Goal: Task Accomplishment & Management: Manage account settings

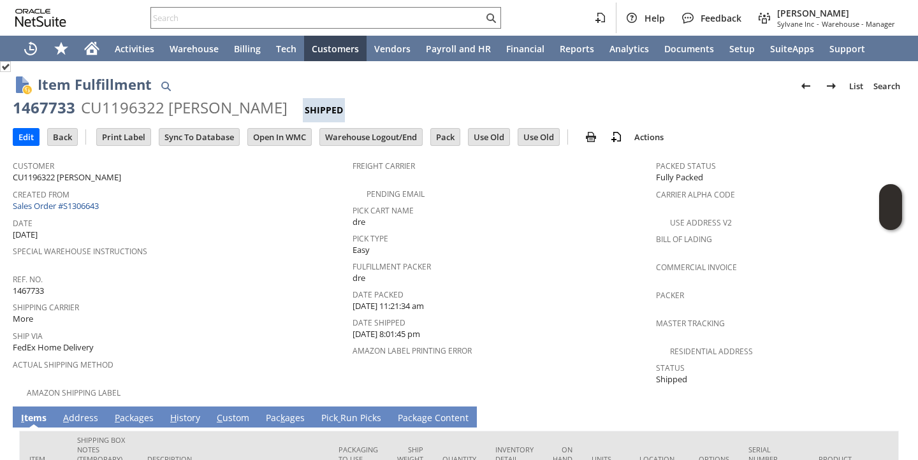
click at [78, 210] on td "Created From Sales Order #S1306643" at bounding box center [183, 200] width 340 height 29
click at [82, 203] on link "Sales Order #S1306643" at bounding box center [57, 205] width 89 height 11
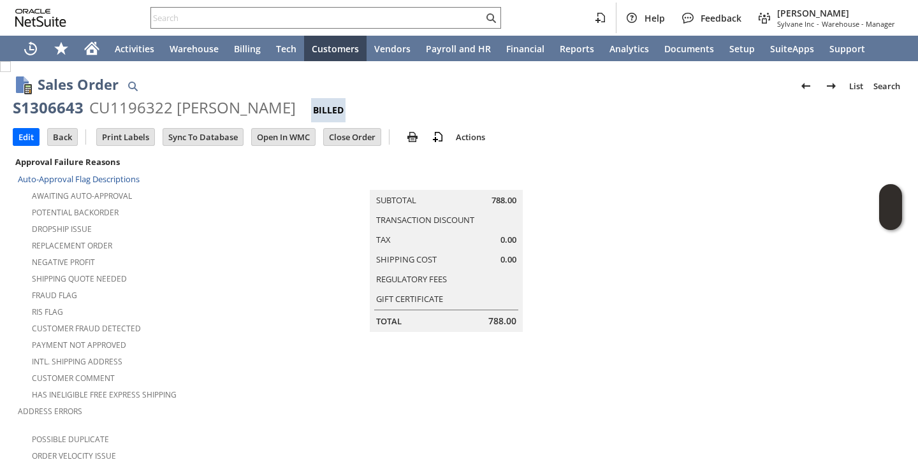
click at [228, 277] on div "Shipping Quote Needed" at bounding box center [164, 277] width 293 height 15
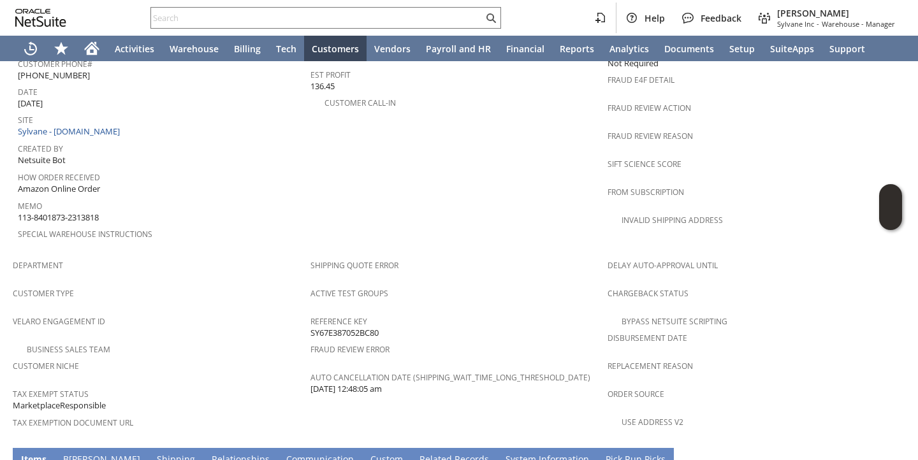
scroll to position [456, 0]
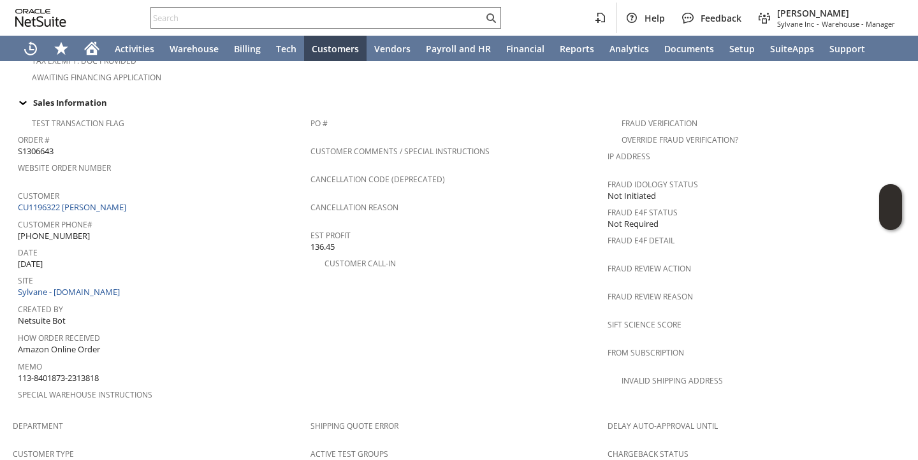
click at [163, 386] on div "Special Warehouse Instructions" at bounding box center [161, 399] width 286 height 27
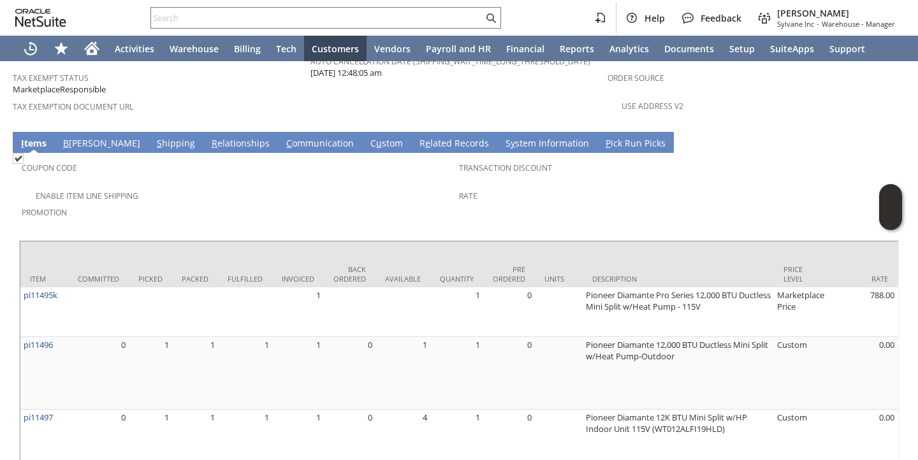
scroll to position [965, 0]
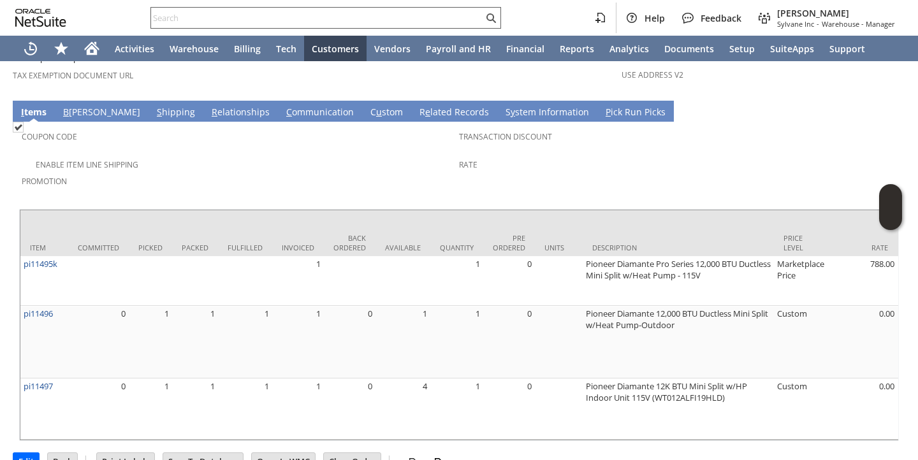
click at [435, 11] on input "text" at bounding box center [317, 17] width 332 height 15
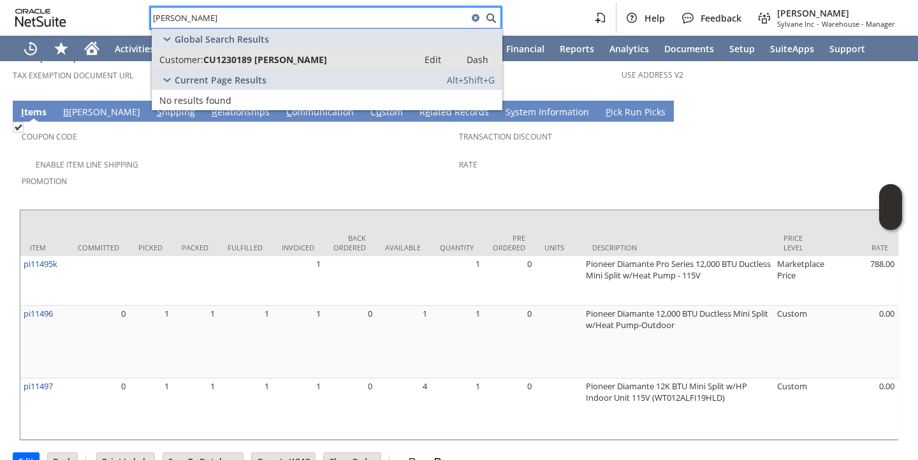
type input "alyson lund"
click at [375, 52] on link "Customer: CU1230189 Alyson Lund Edit Dash" at bounding box center [327, 59] width 351 height 20
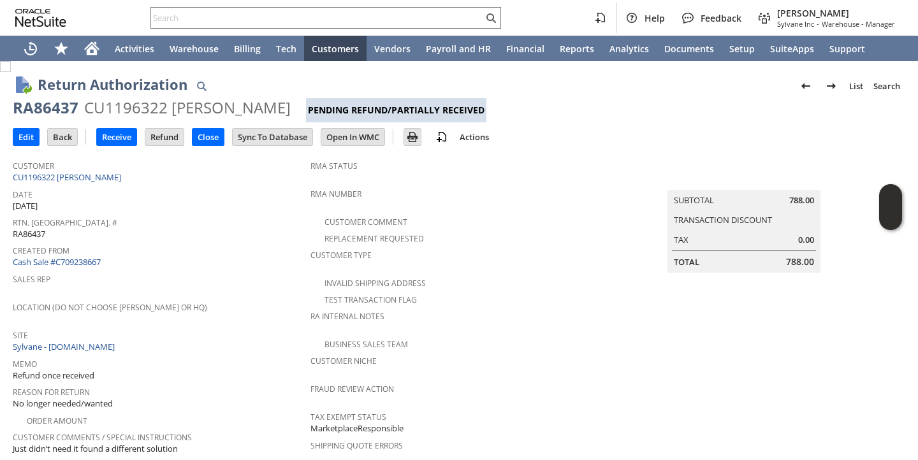
click at [252, 214] on span "Rtn. [GEOGRAPHIC_DATA]. #" at bounding box center [158, 221] width 291 height 15
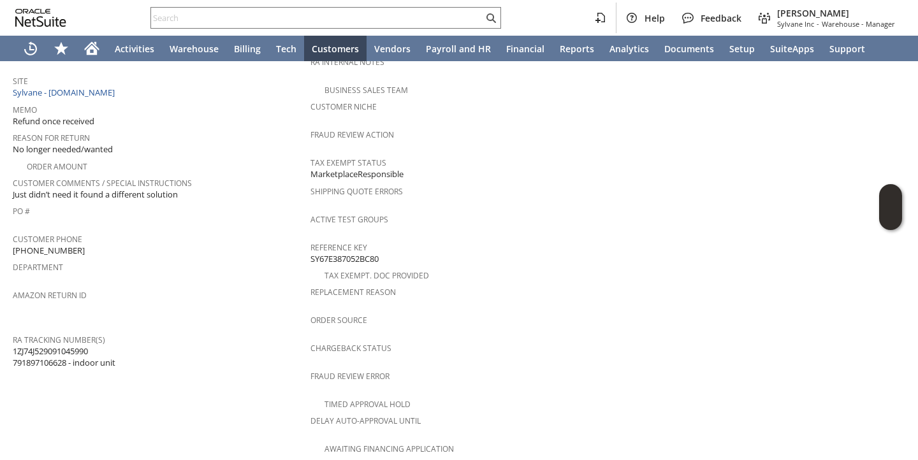
scroll to position [256, 0]
click at [22, 346] on span "1ZJ74J529091045990 791897106628 - indoor unit" at bounding box center [64, 356] width 103 height 24
copy span "791897106628"
click at [257, 330] on span "RA Tracking Number(s)" at bounding box center [158, 337] width 291 height 15
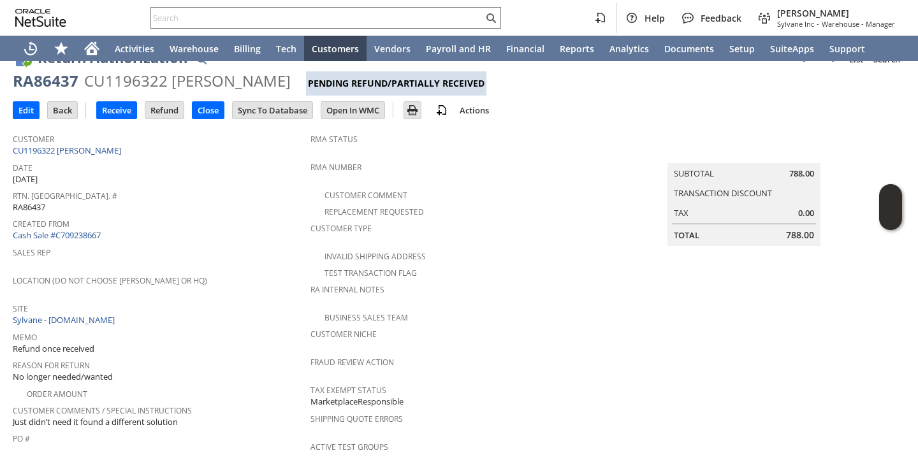
scroll to position [26, 0]
click at [219, 310] on div "Site Sylvane - www.sylvane.com" at bounding box center [158, 313] width 291 height 27
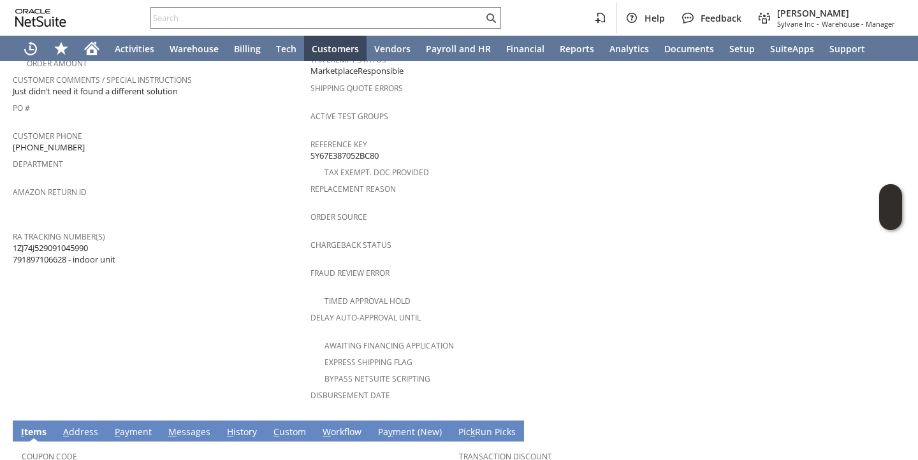
scroll to position [673, 0]
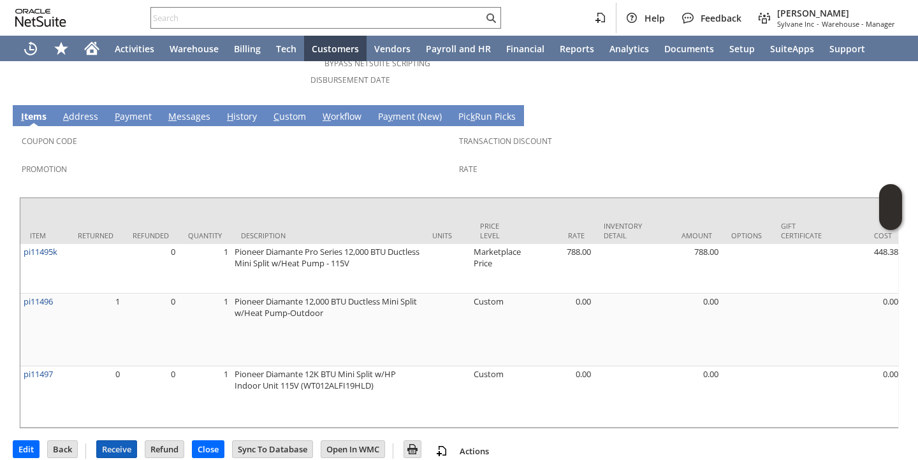
click at [119, 441] on input "Receive" at bounding box center [117, 449] width 40 height 17
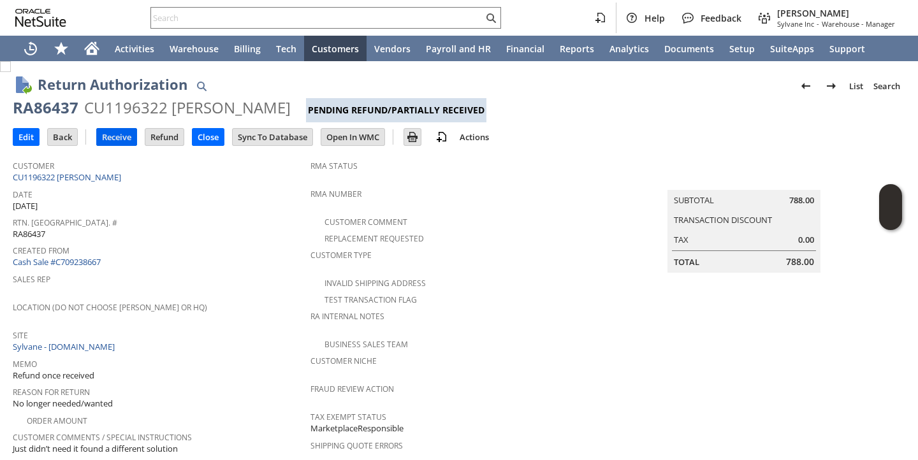
click at [110, 143] on input "Receive" at bounding box center [117, 137] width 40 height 17
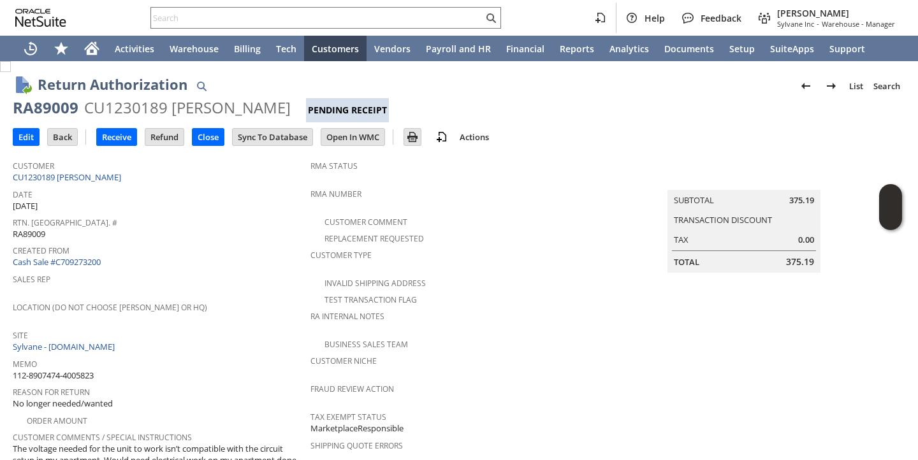
click at [263, 365] on div "Memo 112-8907474-4005823" at bounding box center [158, 368] width 291 height 27
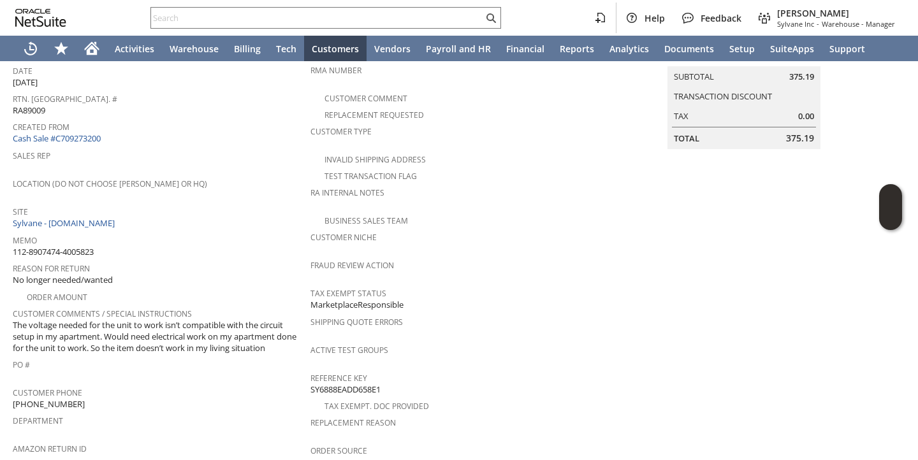
scroll to position [122, 0]
click at [263, 363] on div "PO #" at bounding box center [158, 370] width 291 height 27
click at [261, 367] on div "PO #" at bounding box center [158, 370] width 291 height 27
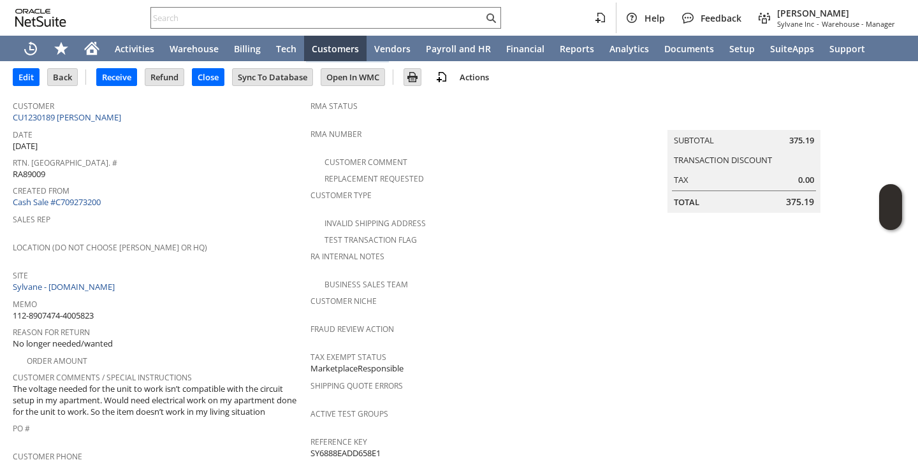
scroll to position [0, 0]
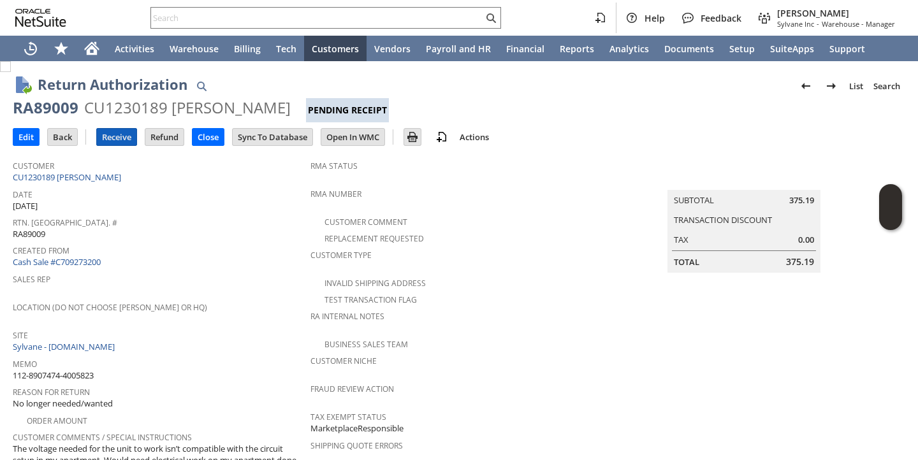
click at [109, 129] on input "Receive" at bounding box center [117, 137] width 40 height 17
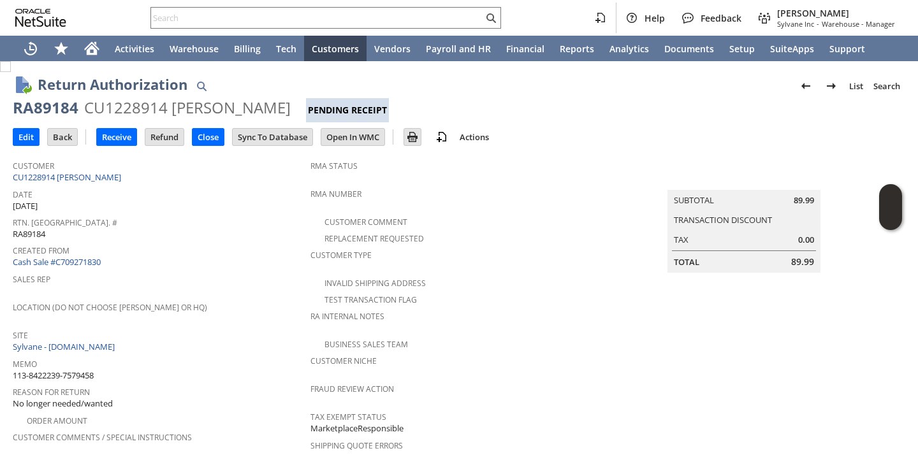
click at [279, 355] on span "Memo" at bounding box center [158, 362] width 291 height 15
click at [120, 142] on input "Receive" at bounding box center [117, 137] width 40 height 17
click at [226, 249] on span "Created From" at bounding box center [158, 249] width 291 height 15
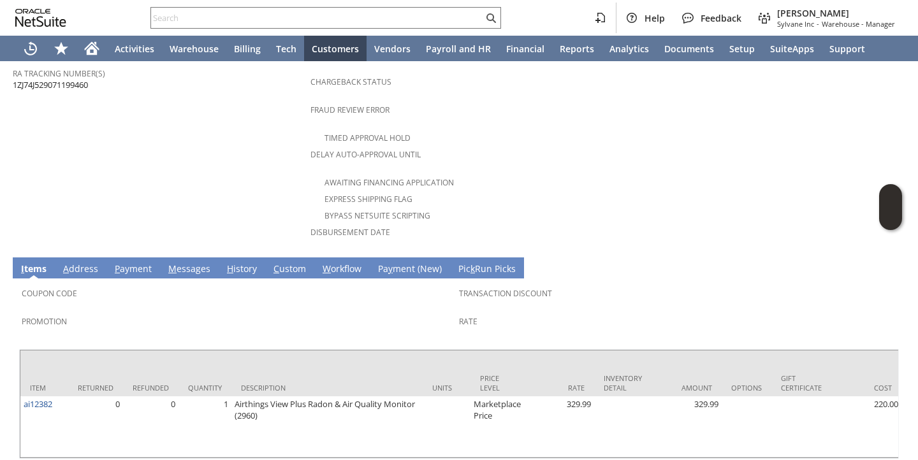
scroll to position [551, 0]
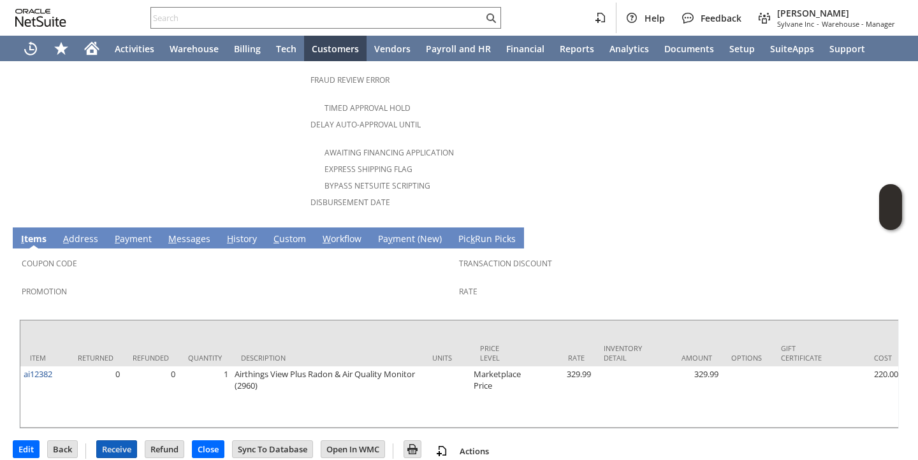
click at [110, 441] on input "Receive" at bounding box center [117, 449] width 40 height 17
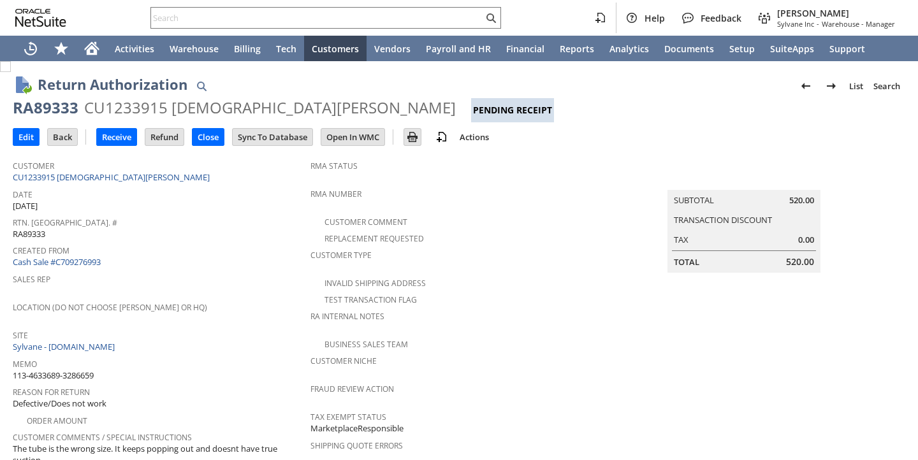
click at [239, 231] on div "Rtn. Auth. # RA89333" at bounding box center [158, 227] width 291 height 27
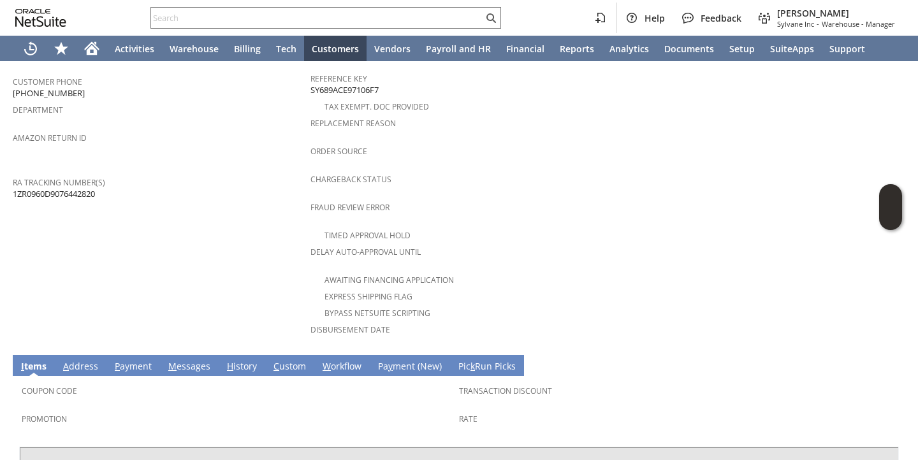
scroll to position [585, 0]
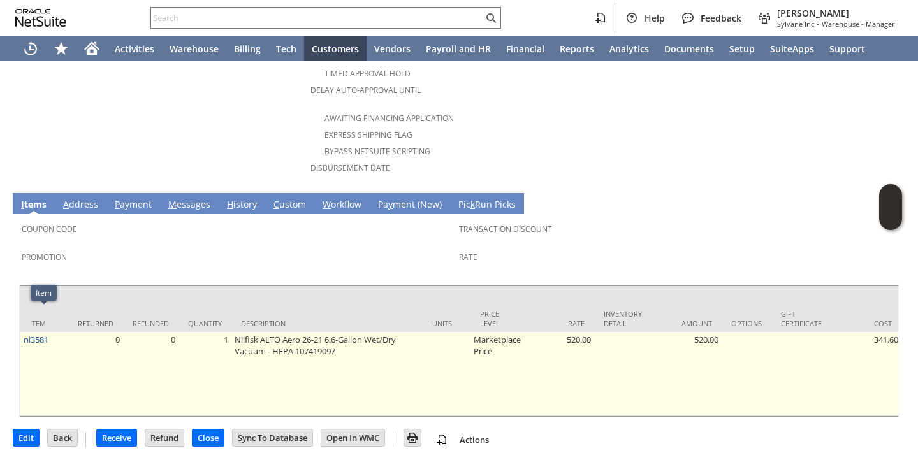
click at [52, 332] on td "ni3581" at bounding box center [44, 374] width 48 height 84
copy tr "ni3581"
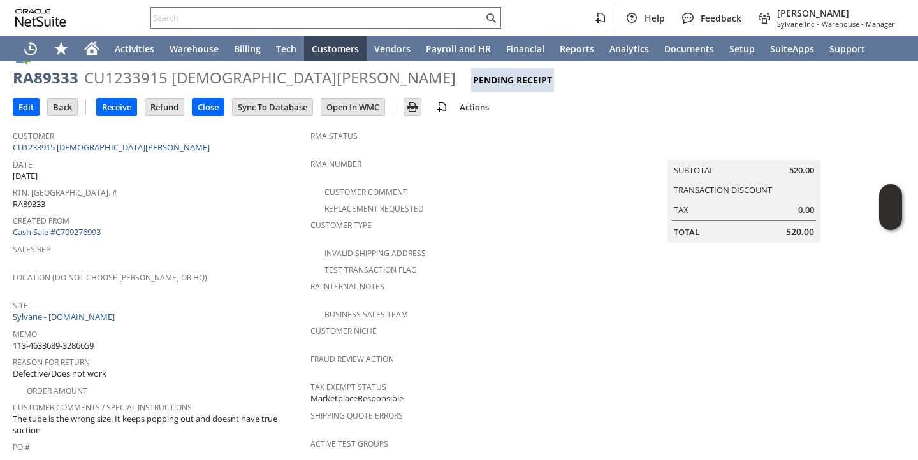
scroll to position [0, 0]
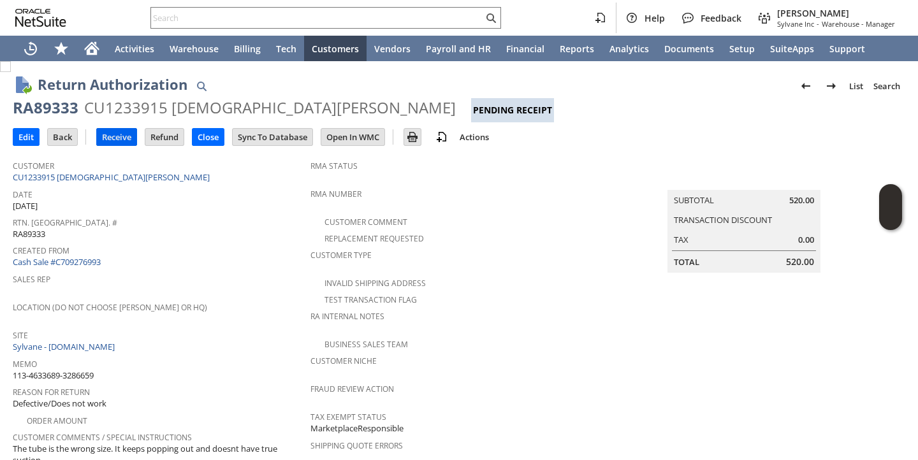
click at [119, 138] on input "Receive" at bounding box center [117, 137] width 40 height 17
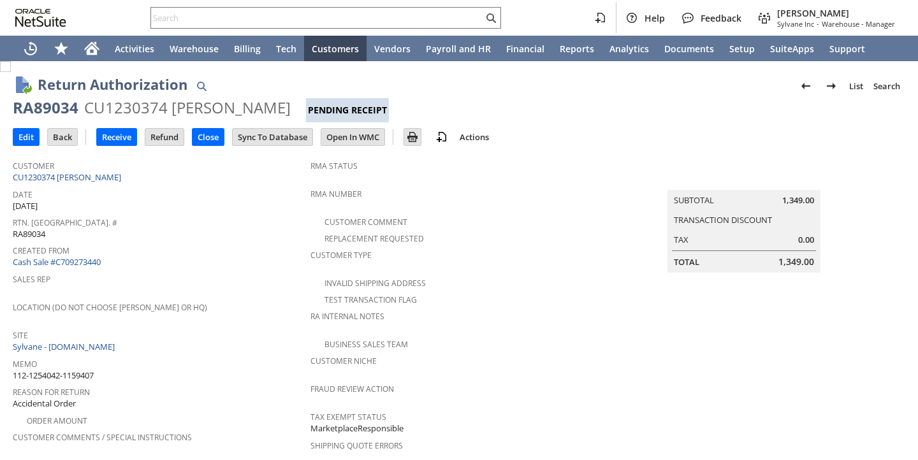
click at [274, 309] on div "Location (Do Not Choose [PERSON_NAME] or HQ)" at bounding box center [158, 311] width 291 height 27
click at [131, 133] on input "Receive" at bounding box center [117, 137] width 40 height 17
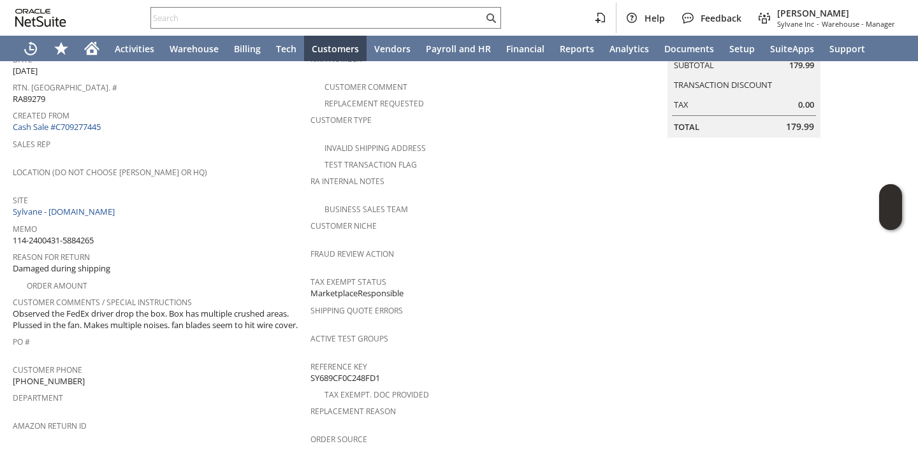
scroll to position [155, 0]
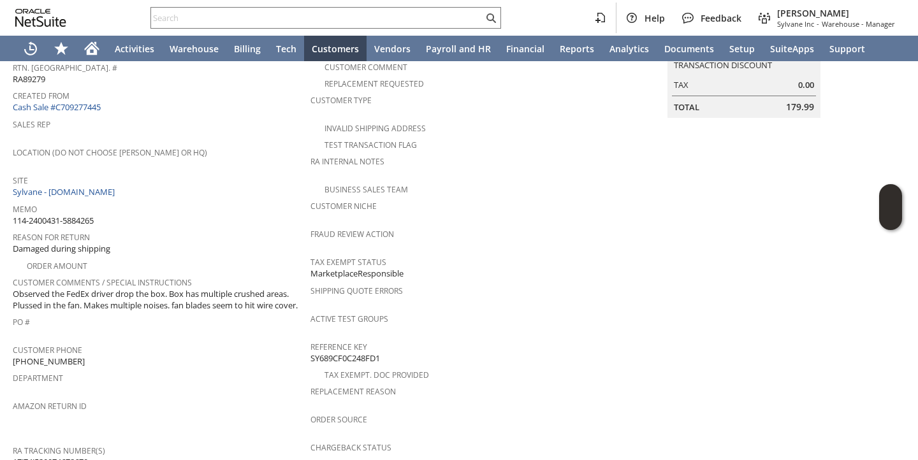
click at [281, 351] on span "Customer Phone" at bounding box center [158, 348] width 291 height 15
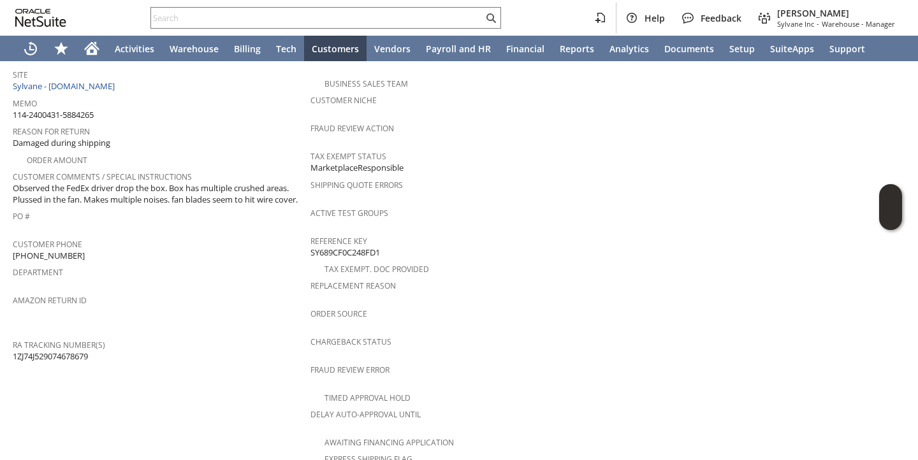
scroll to position [262, 0]
click at [224, 184] on span "Observed the FedEx driver drop the box. Box has multiple crushed areas. Plussed…" at bounding box center [158, 193] width 291 height 24
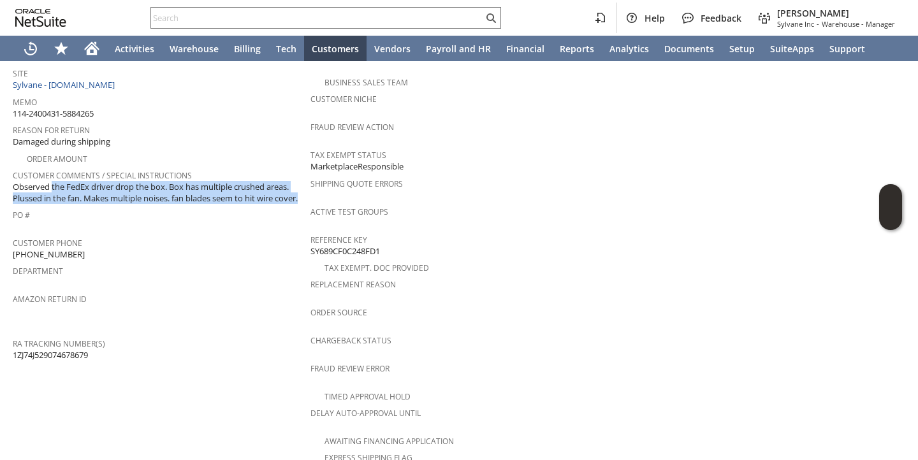
click at [224, 184] on span "Observed the FedEx driver drop the box. Box has multiple crushed areas. Plussed…" at bounding box center [158, 193] width 291 height 24
click at [220, 195] on span "Observed the FedEx driver drop the box. Box has multiple crushed areas. Plussed…" at bounding box center [158, 193] width 291 height 24
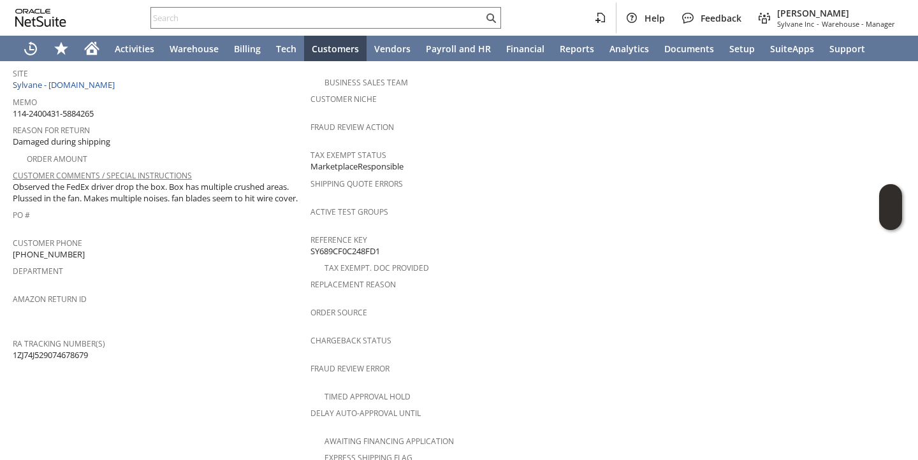
click at [131, 170] on link "Customer Comments / Special Instructions" at bounding box center [102, 175] width 179 height 11
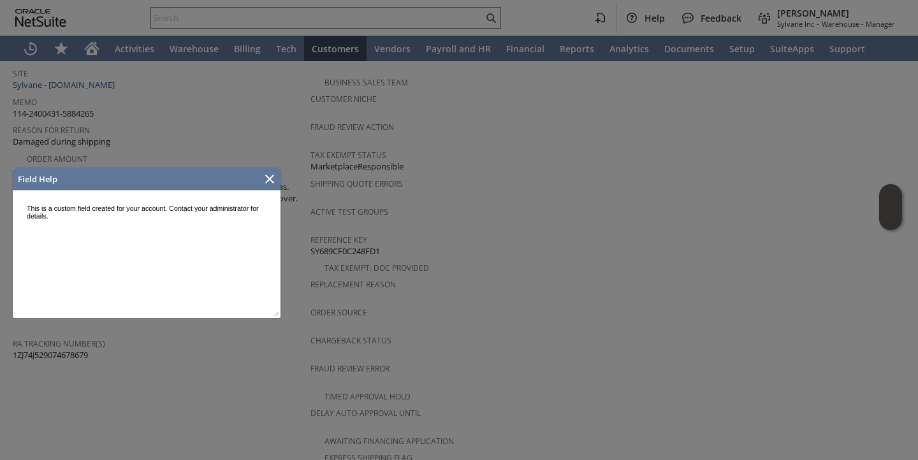
scroll to position [0, 0]
click at [270, 182] on icon "Close" at bounding box center [269, 178] width 15 height 15
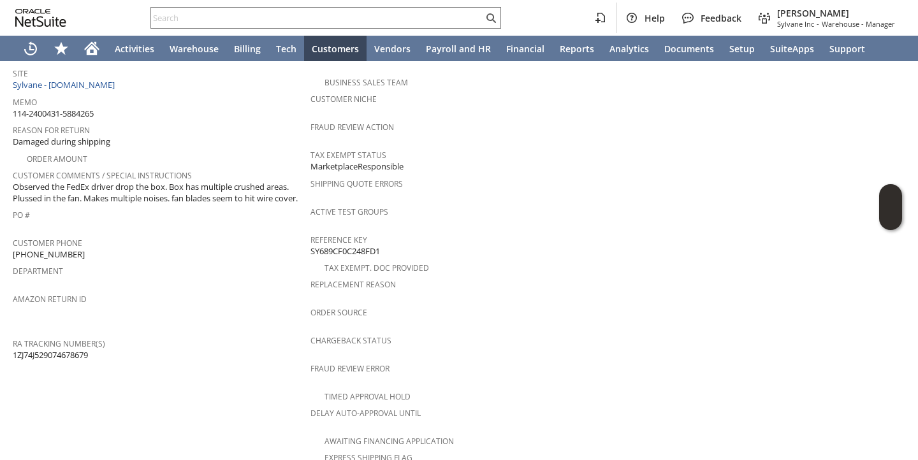
click at [247, 166] on span "Customer Comments / Special Instructions" at bounding box center [158, 173] width 291 height 15
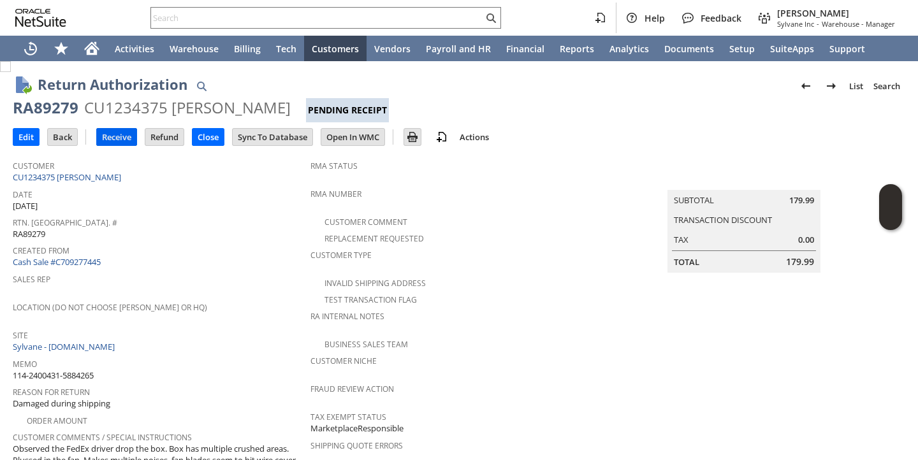
click at [111, 140] on input "Receive" at bounding box center [117, 137] width 40 height 17
